Goal: Check status: Check status

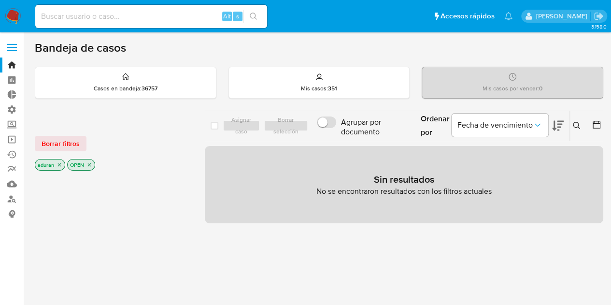
click at [18, 16] on img at bounding box center [13, 16] width 16 height 16
click at [70, 159] on p "OPEN" at bounding box center [81, 164] width 27 height 11
click at [71, 142] on span "Borrar filtros" at bounding box center [61, 144] width 38 height 14
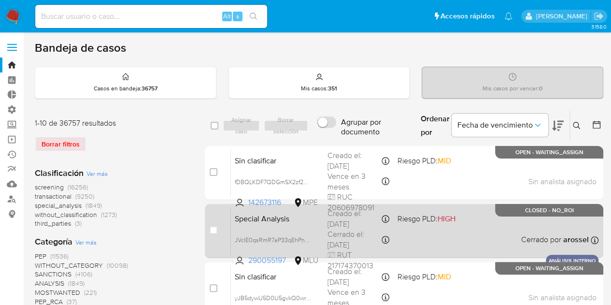
click at [447, 237] on div "Special Analysis JVcIE0qsRmR7aP33qEhPnDyZ 290055197 MLU Riesgo PLD: HIGH Creado…" at bounding box center [415, 230] width 368 height 49
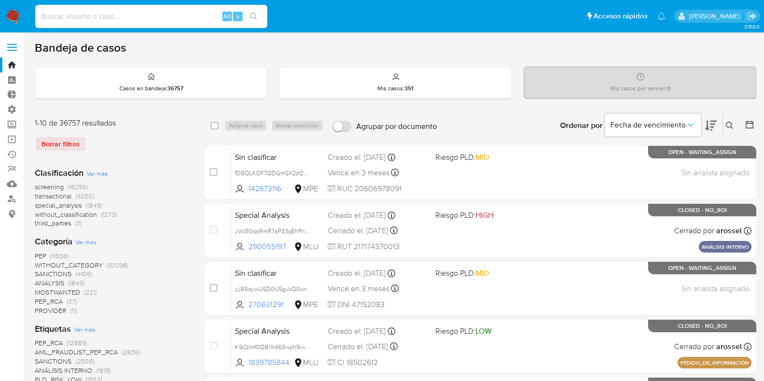
click at [177, 22] on input at bounding box center [151, 16] width 232 height 13
paste input "688316325"
type input "688316325"
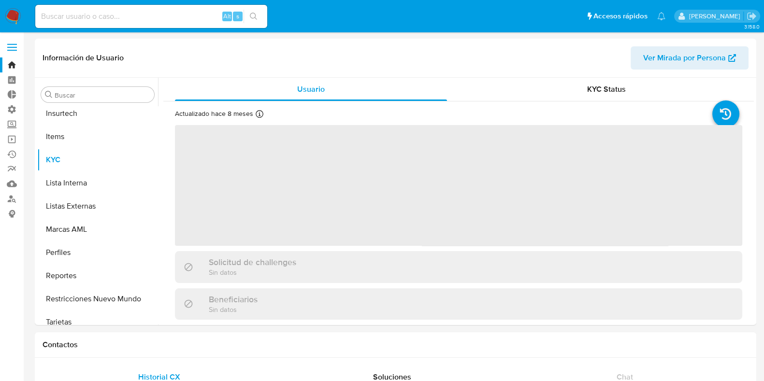
scroll to position [432, 0]
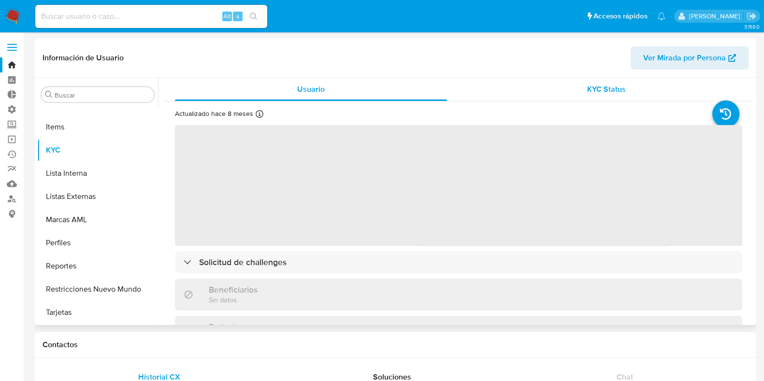
click at [587, 93] on span "KYC Status" at bounding box center [606, 89] width 39 height 11
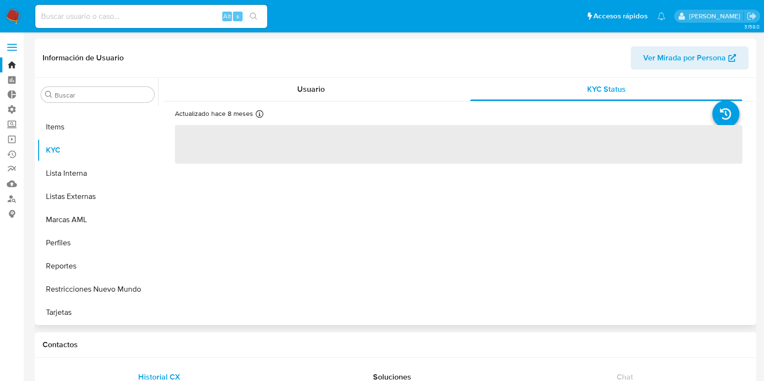
select select "10"
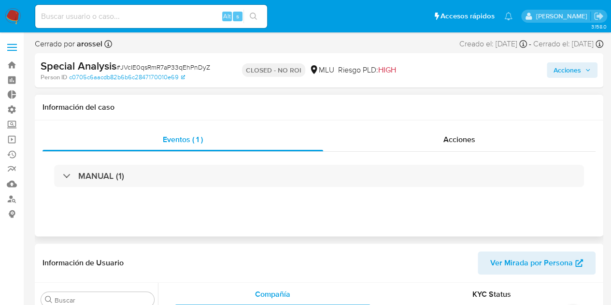
scroll to position [432, 0]
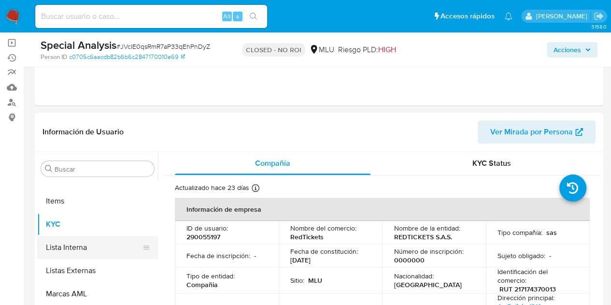
select select "10"
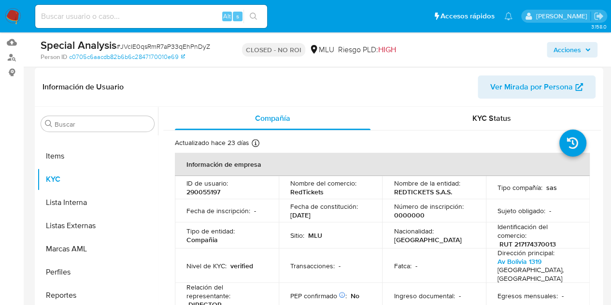
scroll to position [145, 0]
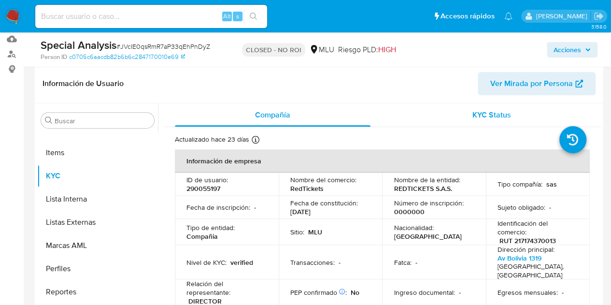
click at [517, 121] on div "KYC Status" at bounding box center [492, 114] width 196 height 23
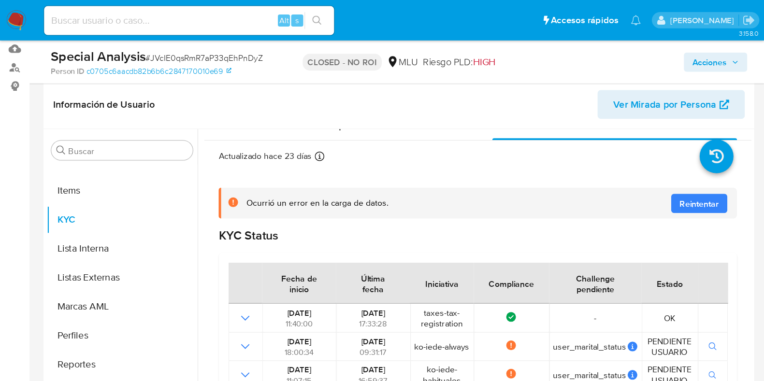
scroll to position [0, 0]
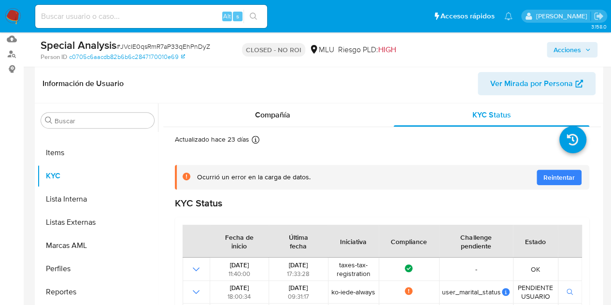
click at [452, 172] on div "Ocurrió un error en la carga de datos. Reintentar" at bounding box center [382, 177] width 415 height 25
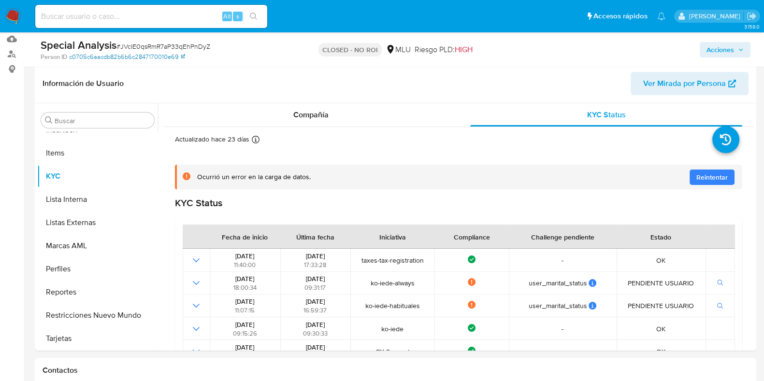
drag, startPoint x: 2, startPoint y: 276, endPoint x: 85, endPoint y: 54, distance: 237.0
